Goal: Find specific fact: Find specific fact

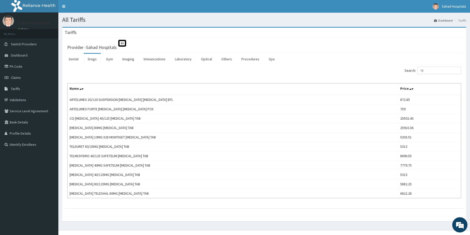
type input "T"
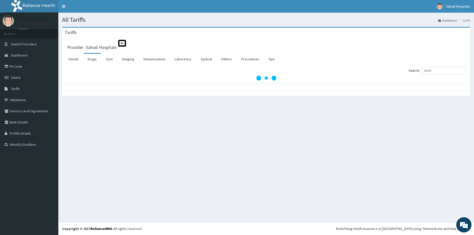
type input "DOXY"
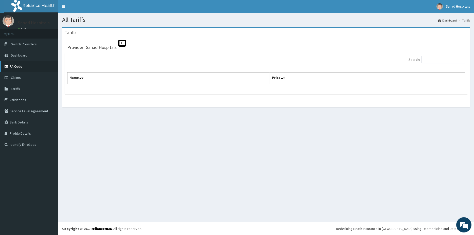
click at [11, 65] on link "PA Code" at bounding box center [29, 66] width 58 height 11
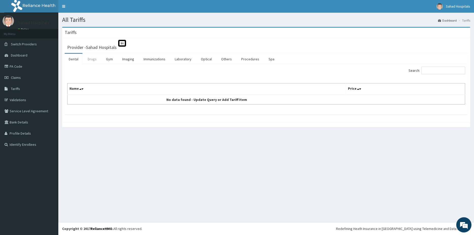
click at [95, 55] on link "Drugs" at bounding box center [92, 59] width 17 height 11
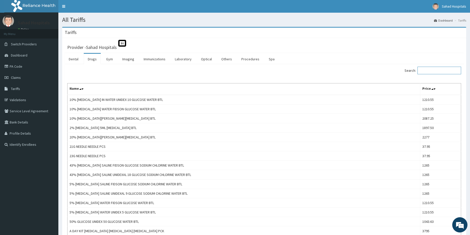
click at [453, 69] on input "Search:" at bounding box center [440, 71] width 44 height 8
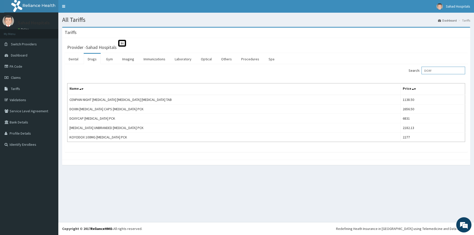
type input "DOXY"
click at [21, 68] on link "PA Code" at bounding box center [29, 66] width 58 height 11
